Goal: Task Accomplishment & Management: Manage account settings

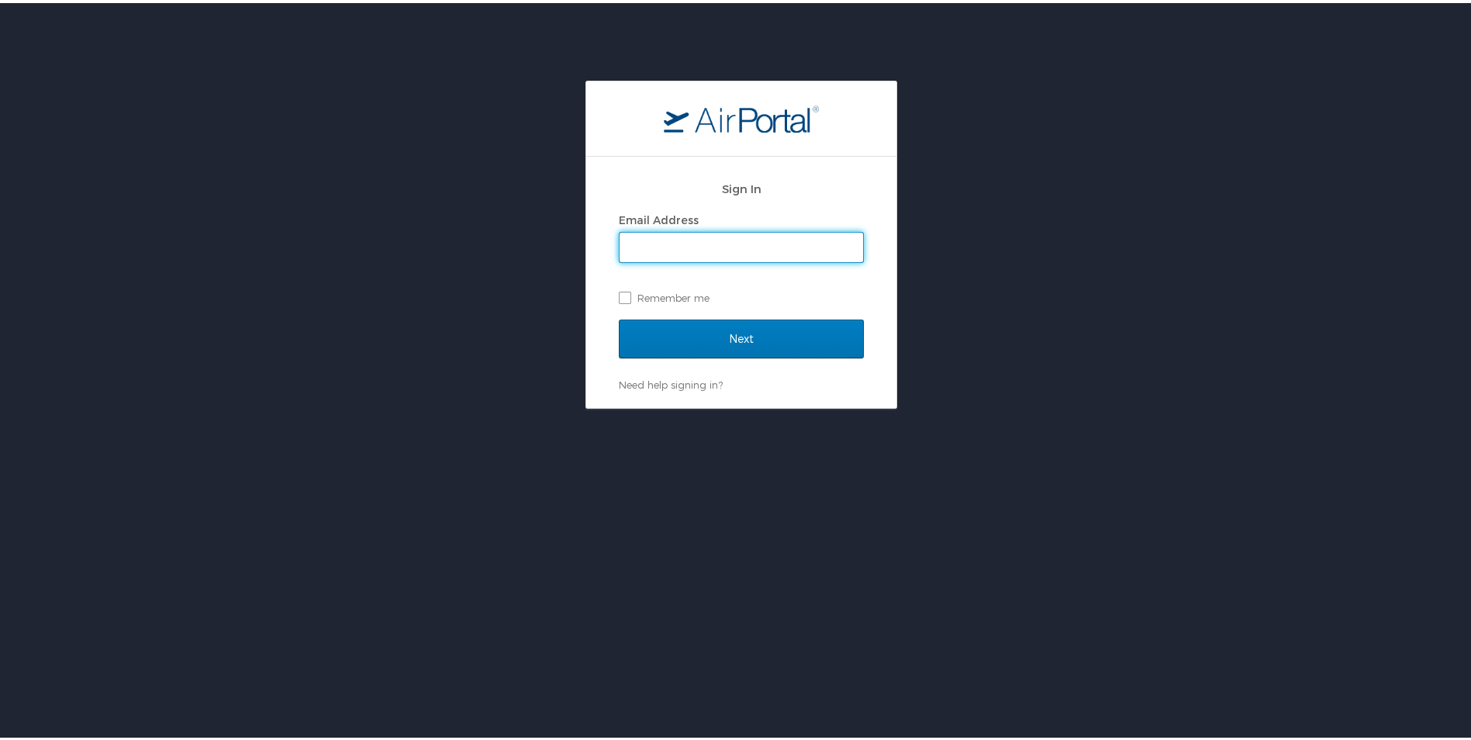
click at [636, 239] on input "Email Address" at bounding box center [742, 244] width 244 height 29
type input "[PERSON_NAME][EMAIL_ADDRESS][PERSON_NAME][DOMAIN_NAME]"
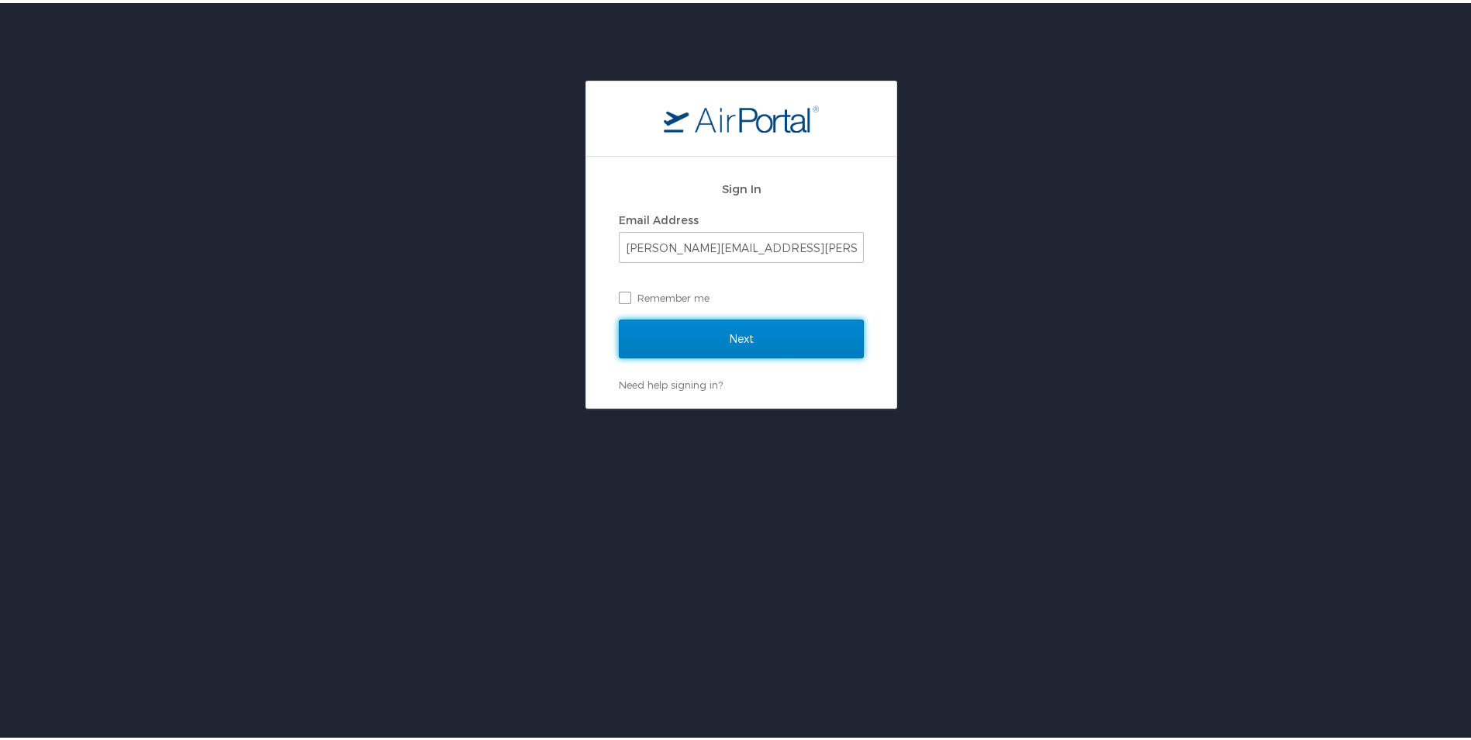
click at [717, 334] on input "Next" at bounding box center [741, 335] width 245 height 39
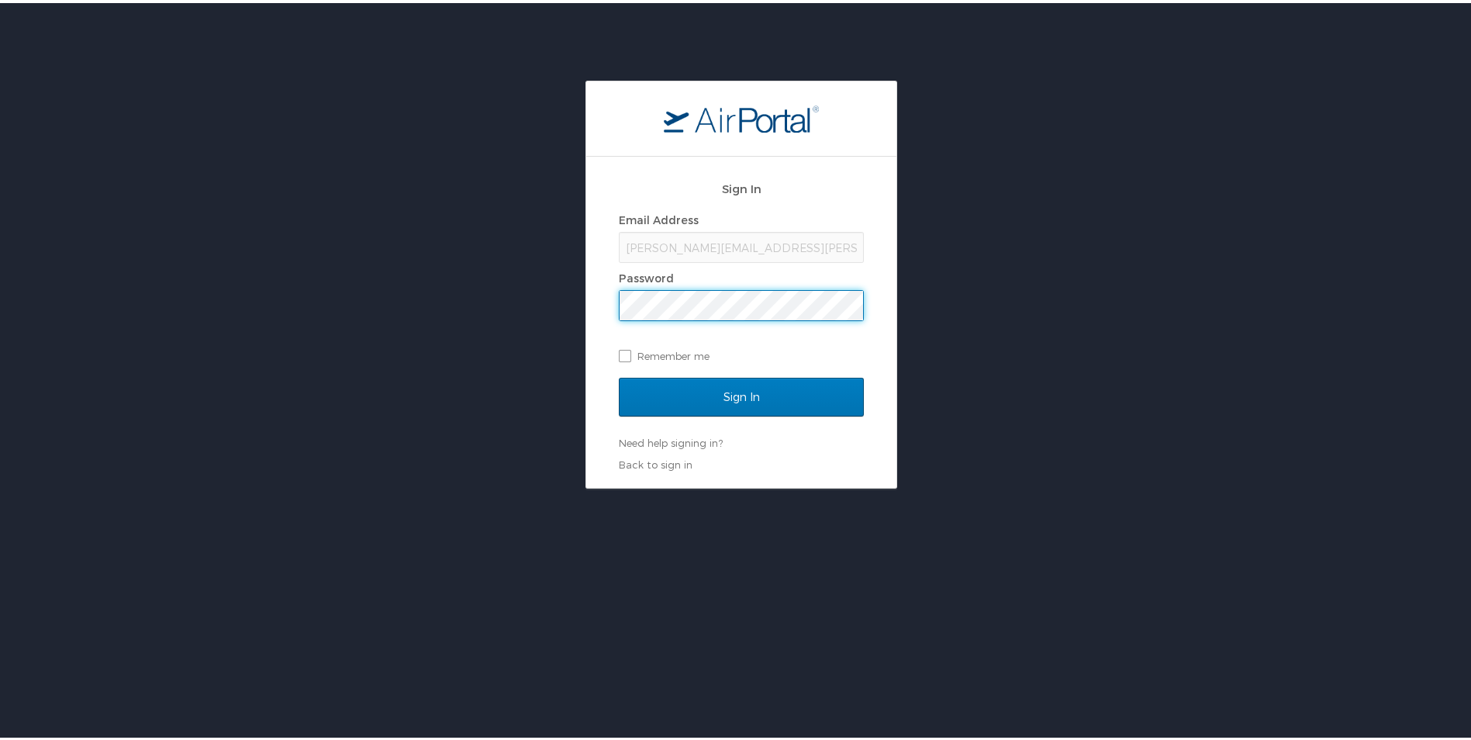
click at [619, 375] on input "Sign In" at bounding box center [741, 394] width 245 height 39
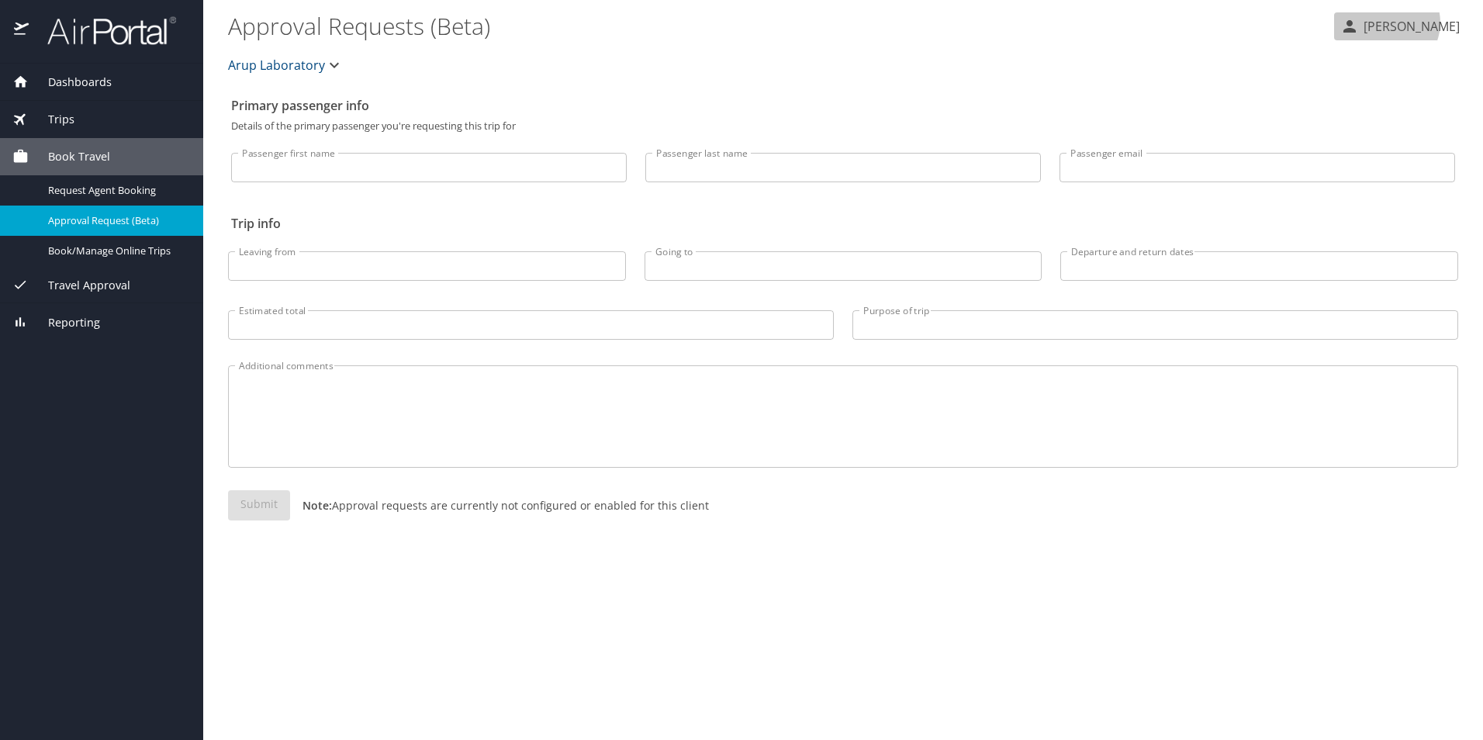
click at [1419, 22] on p "[PERSON_NAME]" at bounding box center [1409, 26] width 101 height 19
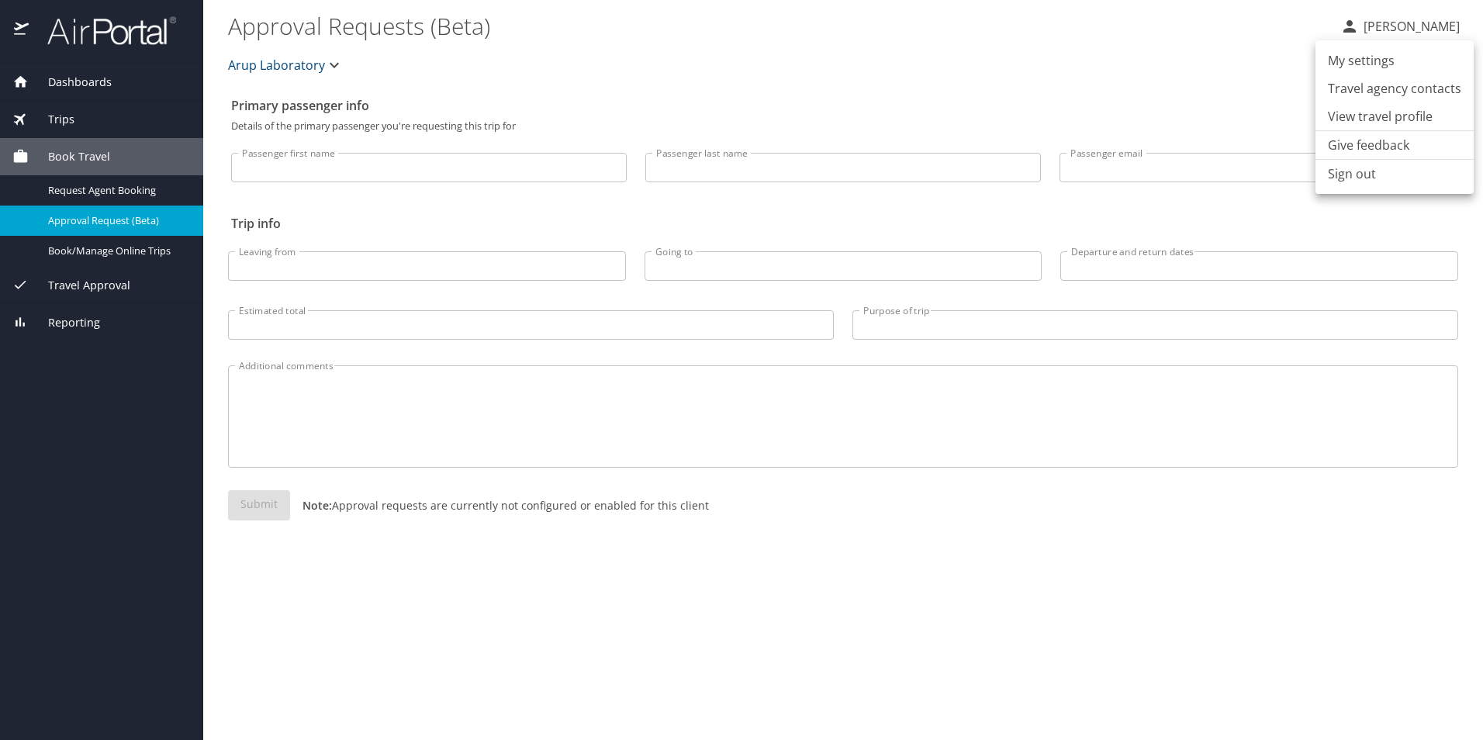
click at [1408, 112] on li "View travel profile" at bounding box center [1395, 116] width 158 height 28
